Goal: Transaction & Acquisition: Download file/media

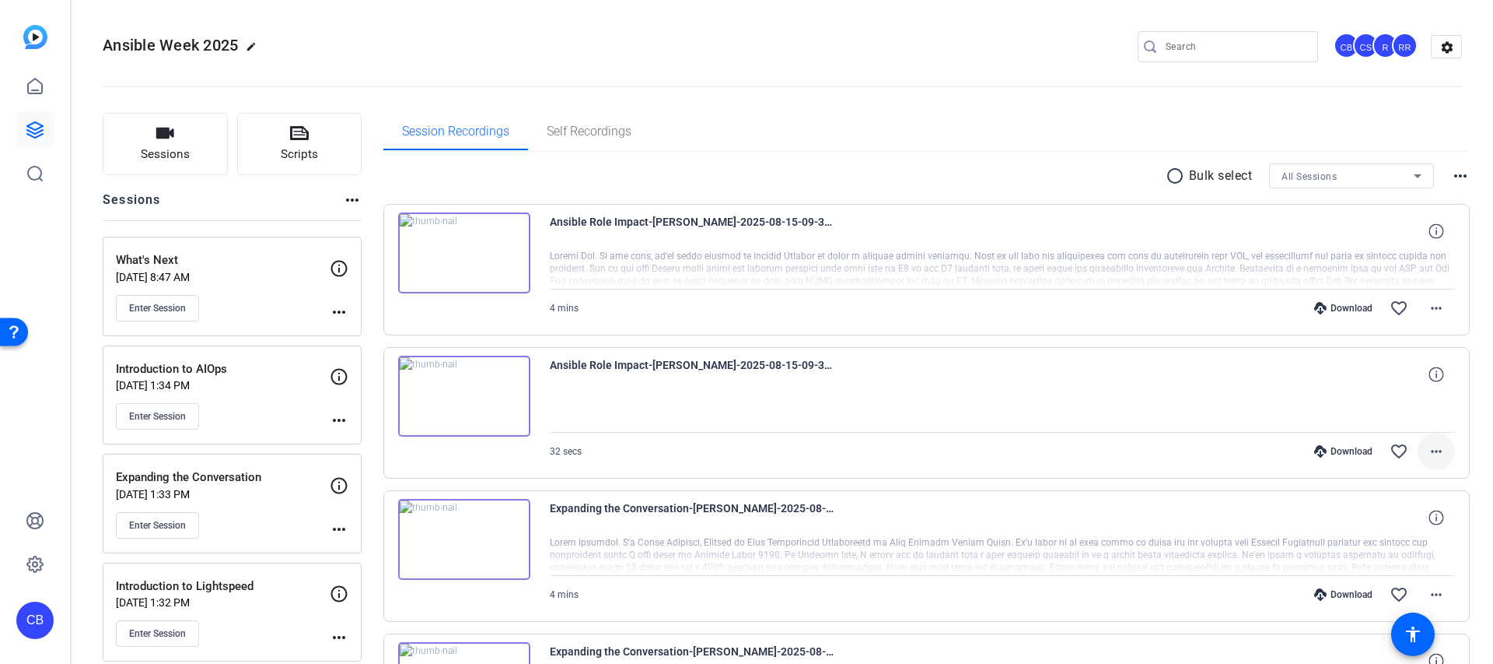
click at [1442, 450] on mat-icon "more_horiz" at bounding box center [1436, 451] width 19 height 19
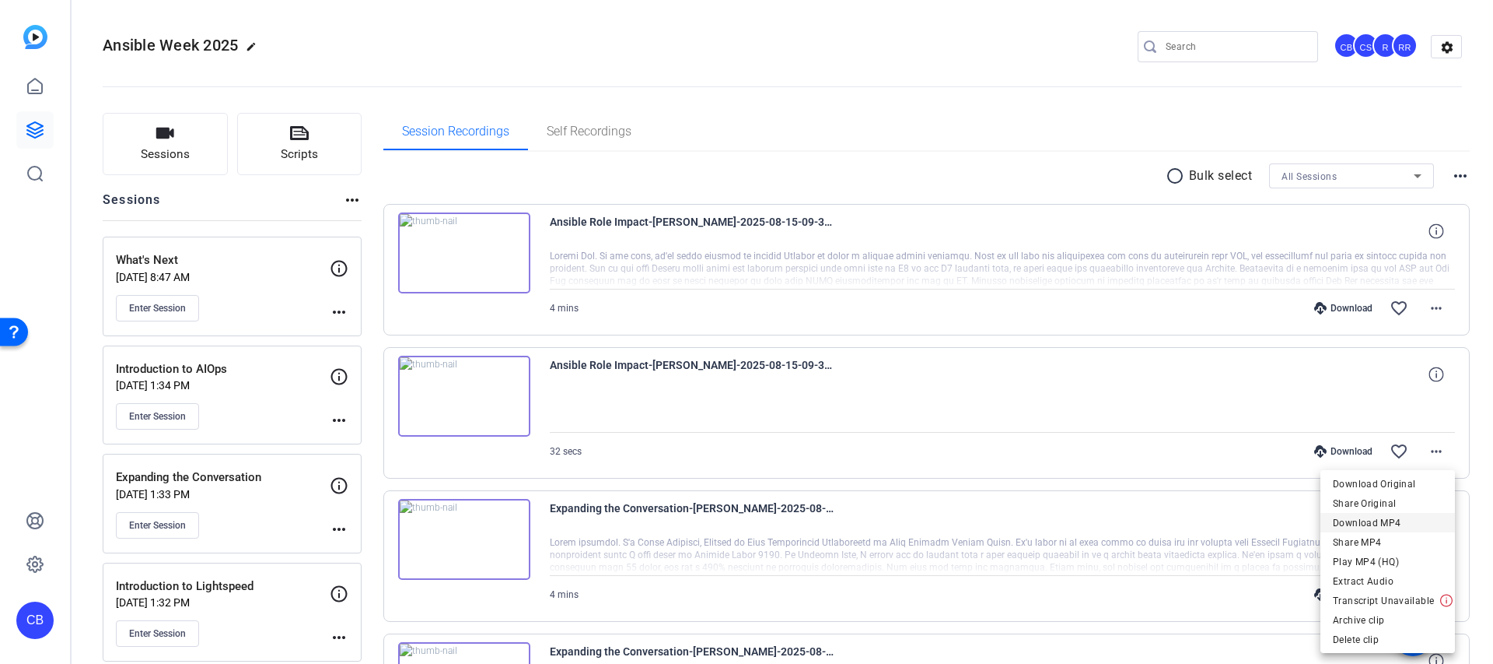
click at [1372, 528] on span "Download MP4" at bounding box center [1388, 522] width 110 height 19
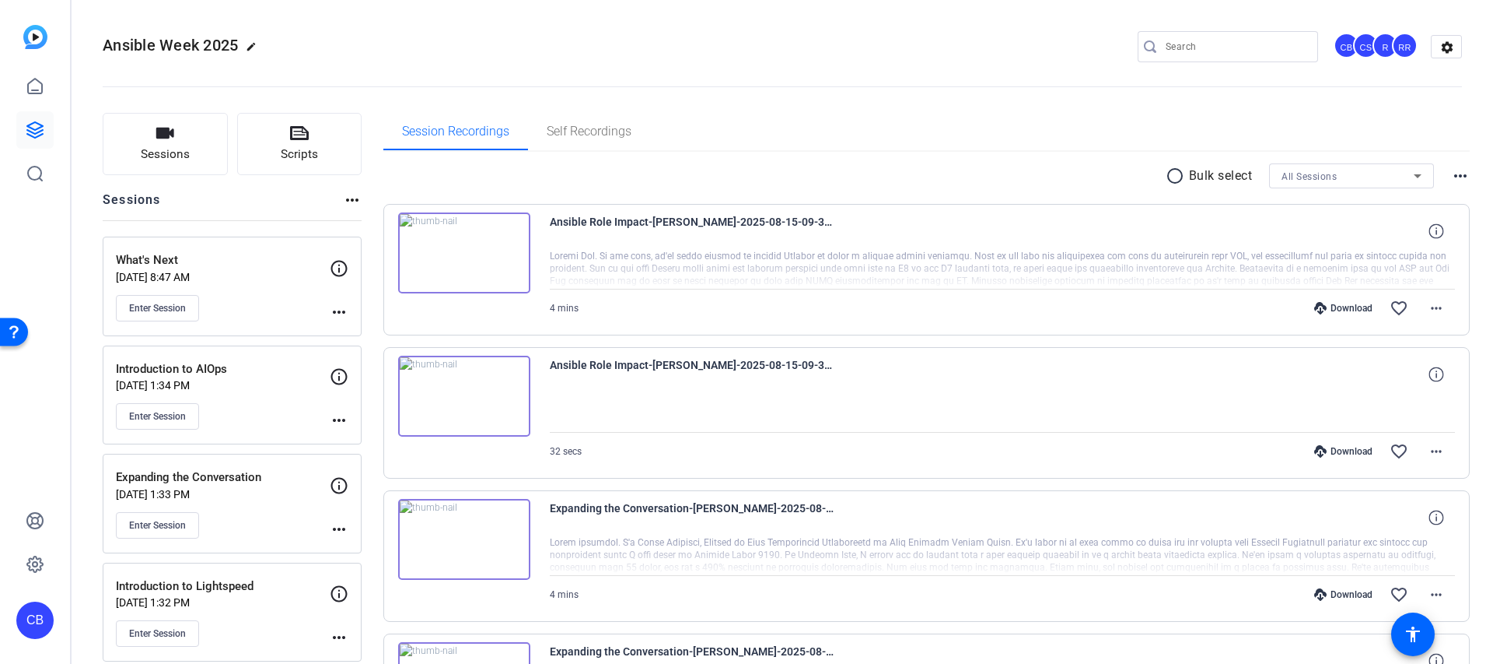
click at [996, 223] on div "Ansible Role Impact-Andrew Brown-2025-08-15-09-38-54-512-1" at bounding box center [1003, 230] width 906 height 37
click at [1438, 307] on mat-icon "more_horiz" at bounding box center [1436, 308] width 19 height 19
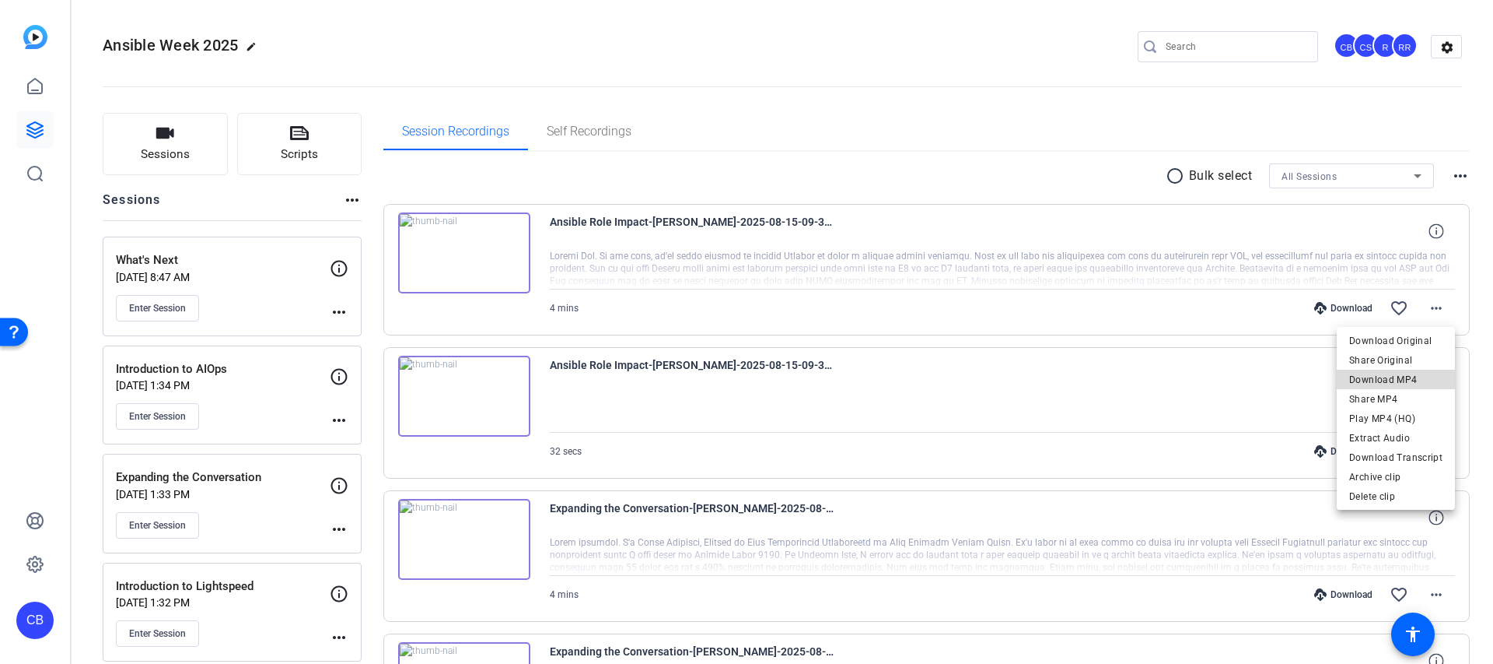
click at [1424, 377] on span "Download MP4" at bounding box center [1396, 379] width 93 height 19
